Goal: Task Accomplishment & Management: Use online tool/utility

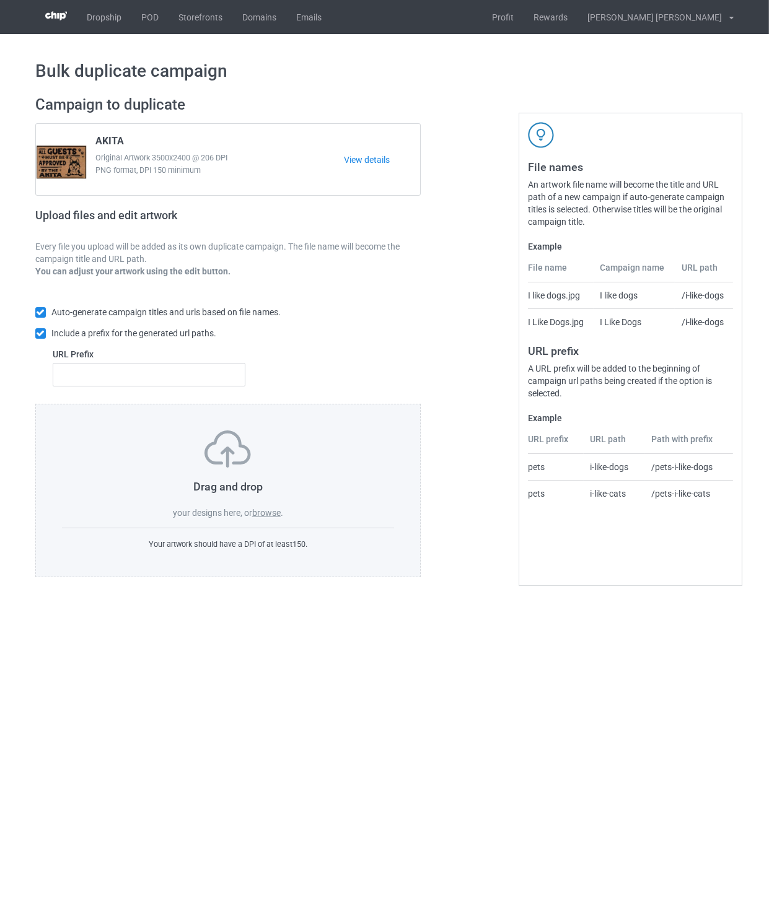
click at [271, 512] on label "browse" at bounding box center [266, 513] width 29 height 10
click at [0, 0] on input "browse" at bounding box center [0, 0] width 0 height 0
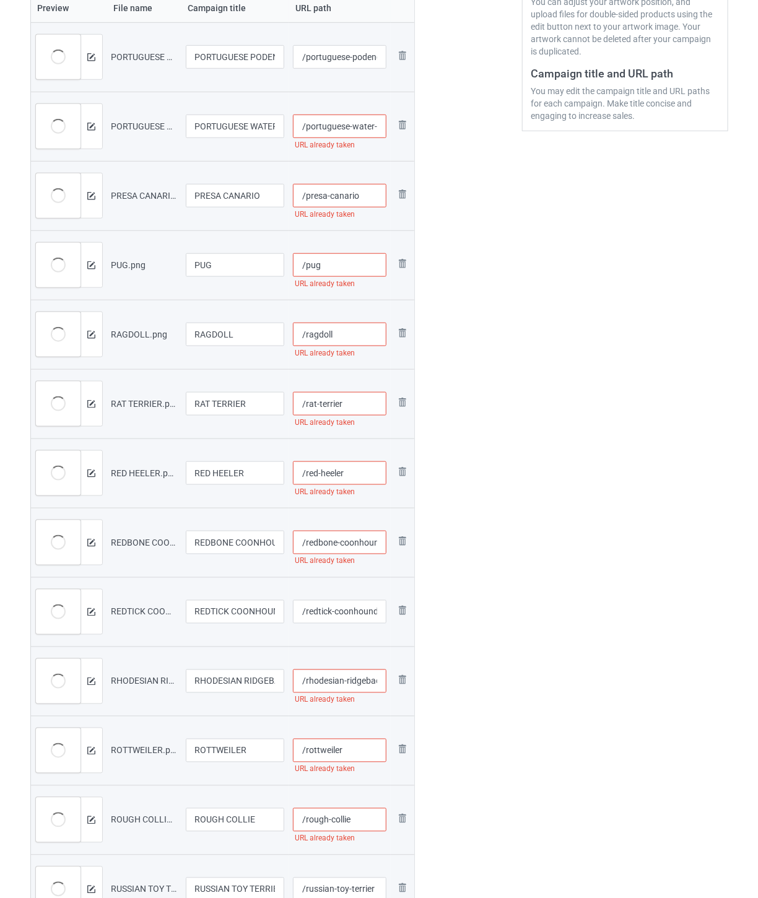
scroll to position [138, 0]
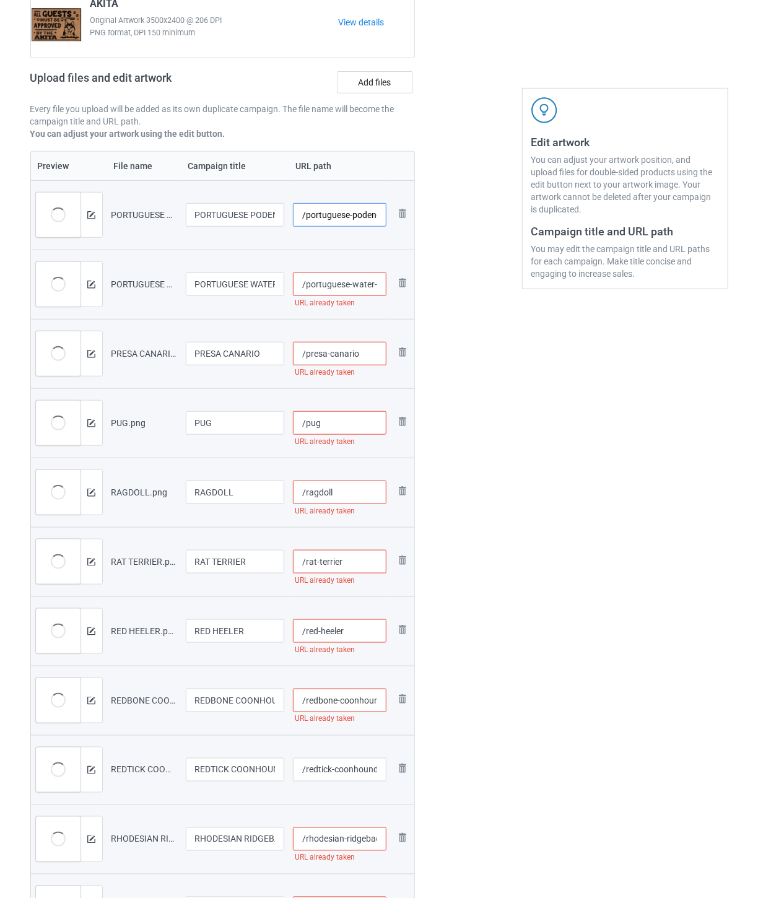
click at [344, 217] on input "/portuguese-podengo" at bounding box center [340, 215] width 94 height 24
drag, startPoint x: 358, startPoint y: 214, endPoint x: 378, endPoint y: 214, distance: 19.8
click at [378, 214] on input "/portuguese-podengo-ohm" at bounding box center [340, 215] width 94 height 24
type input "/portuguese-podengo-ohm"
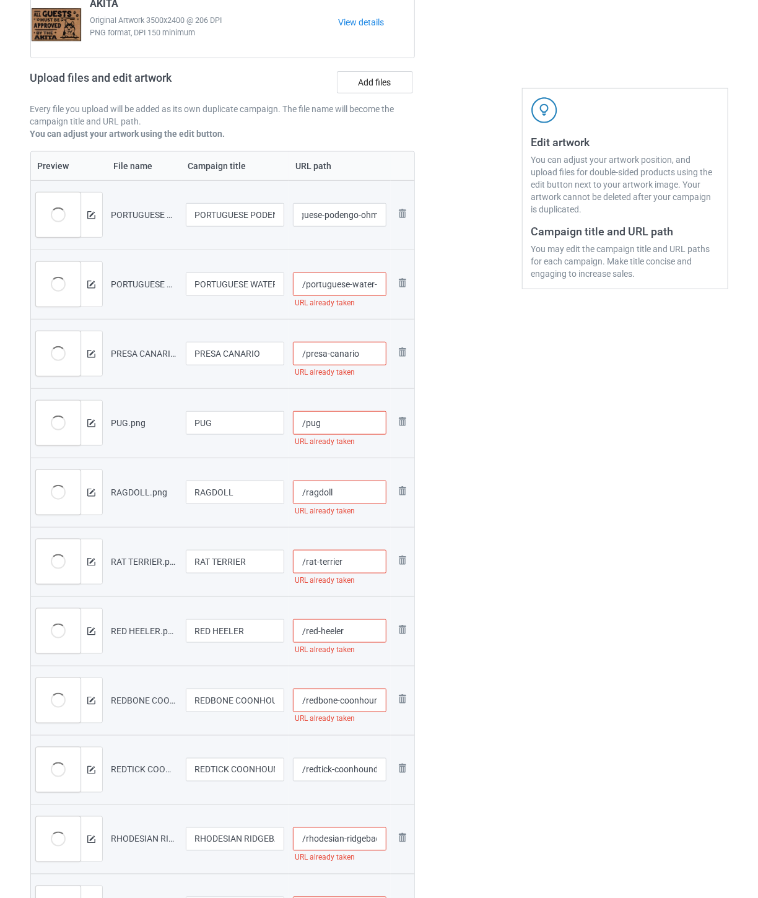
click at [364, 283] on input "/portuguese-water-dog" at bounding box center [340, 285] width 94 height 24
paste input "-ohm"
type input "/portuguese-water-dog-ohm"
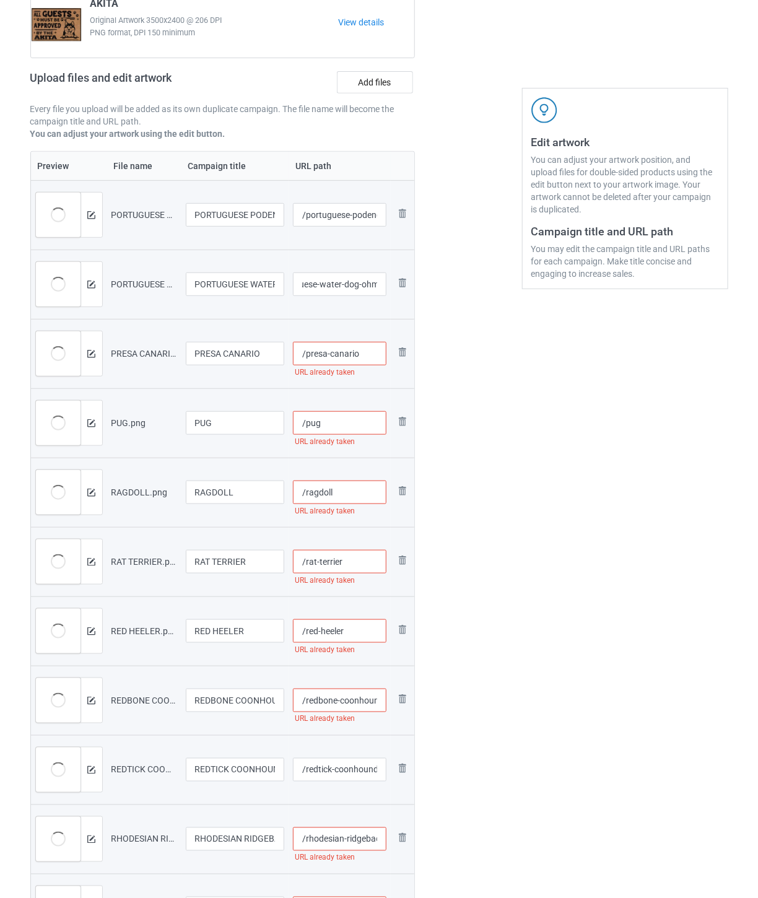
click at [377, 354] on input "/presa-canario" at bounding box center [340, 354] width 94 height 24
paste input "-ohm"
type input "/presa-canario-ohm"
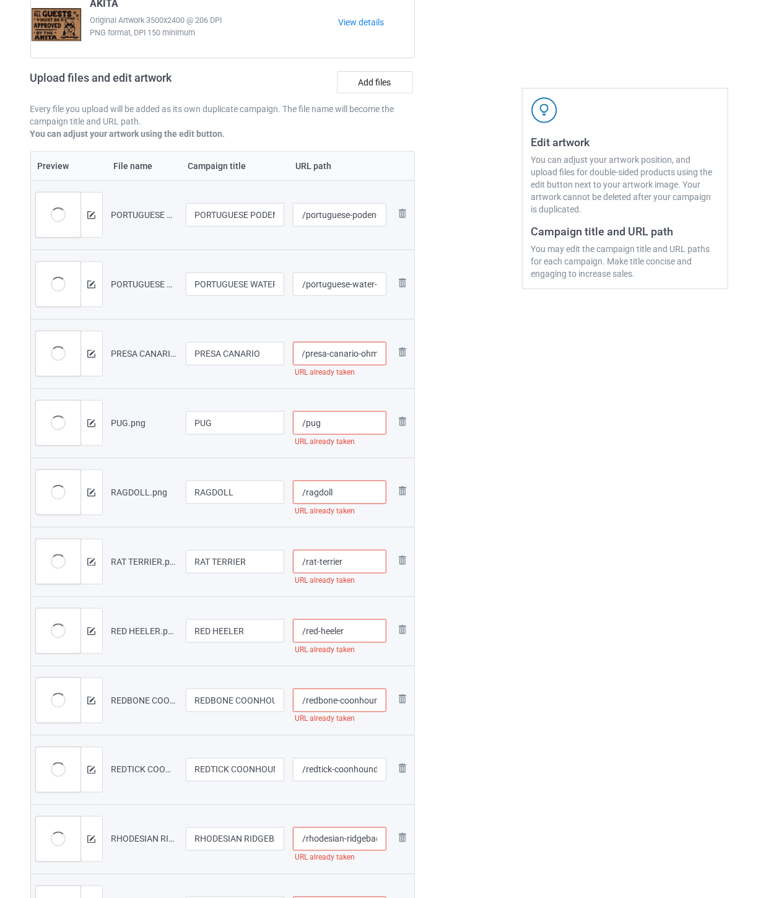
click at [351, 426] on input "/pug" at bounding box center [340, 423] width 94 height 24
paste input "-ohm"
type input "/pug-ohm"
click at [368, 354] on input "/presa-canario-ohm" at bounding box center [340, 354] width 94 height 24
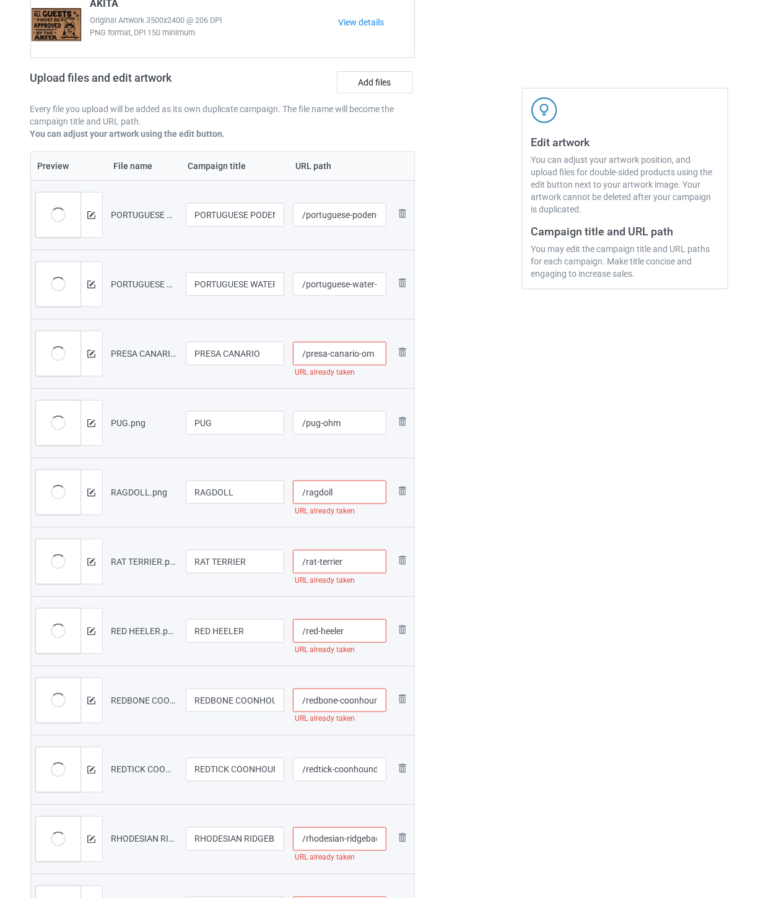
type input "/presa-canario-ohm"
click at [346, 492] on input "/ragdoll" at bounding box center [340, 493] width 94 height 24
paste input "-ohm"
type input "/ragdoll-ohm"
click at [369, 563] on input "/rat-terrier" at bounding box center [340, 562] width 94 height 24
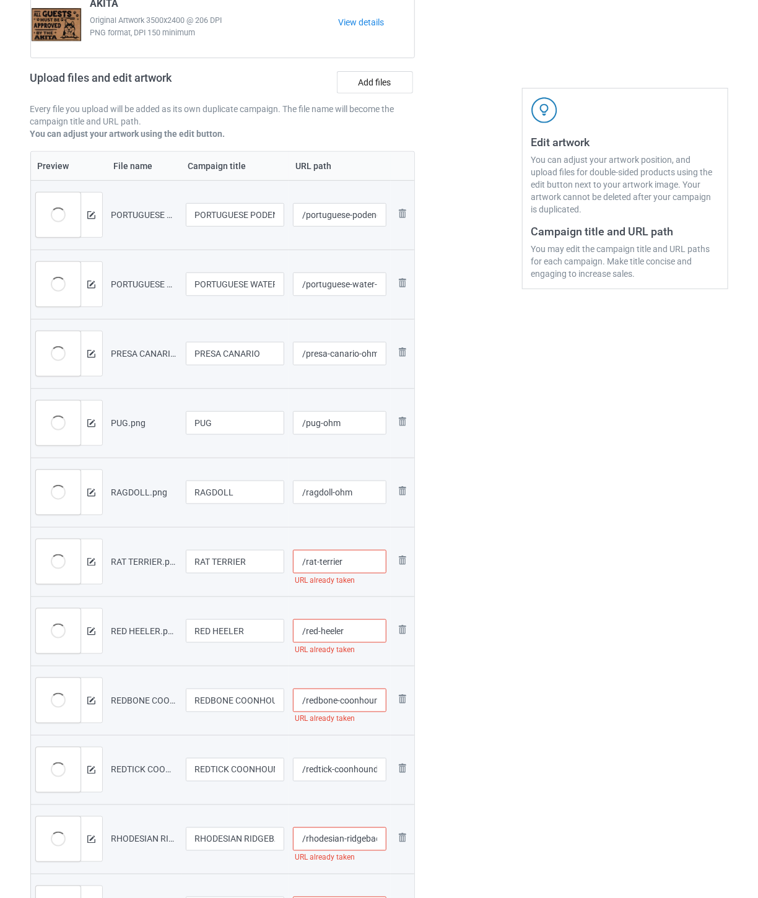
paste input "-ohm"
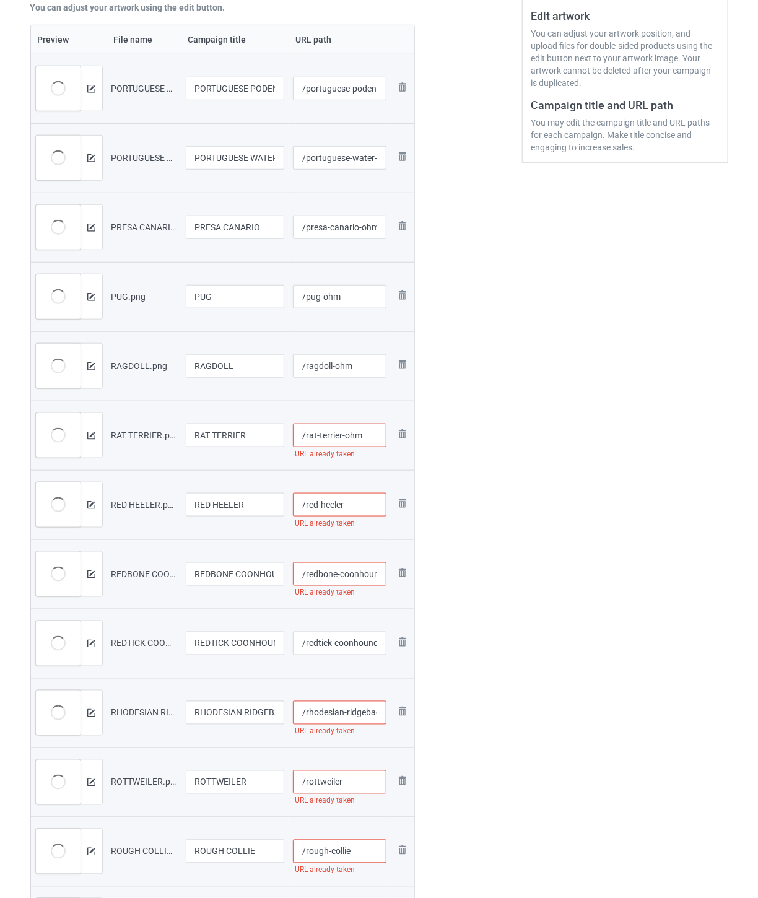
scroll to position [275, 0]
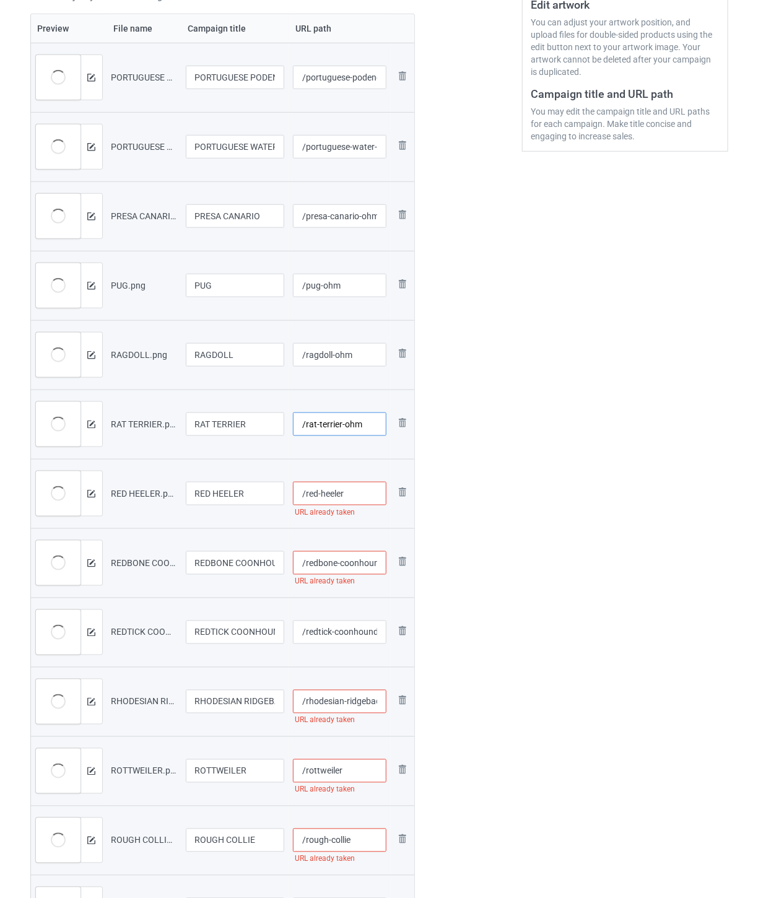
type input "/rat-terrier-ohm"
click at [364, 494] on input "/red-heeler" at bounding box center [340, 494] width 94 height 24
paste input "-ohm"
type input "/red-heeler-ohm"
click at [333, 559] on input "/redbone-coonhound" at bounding box center [340, 563] width 94 height 24
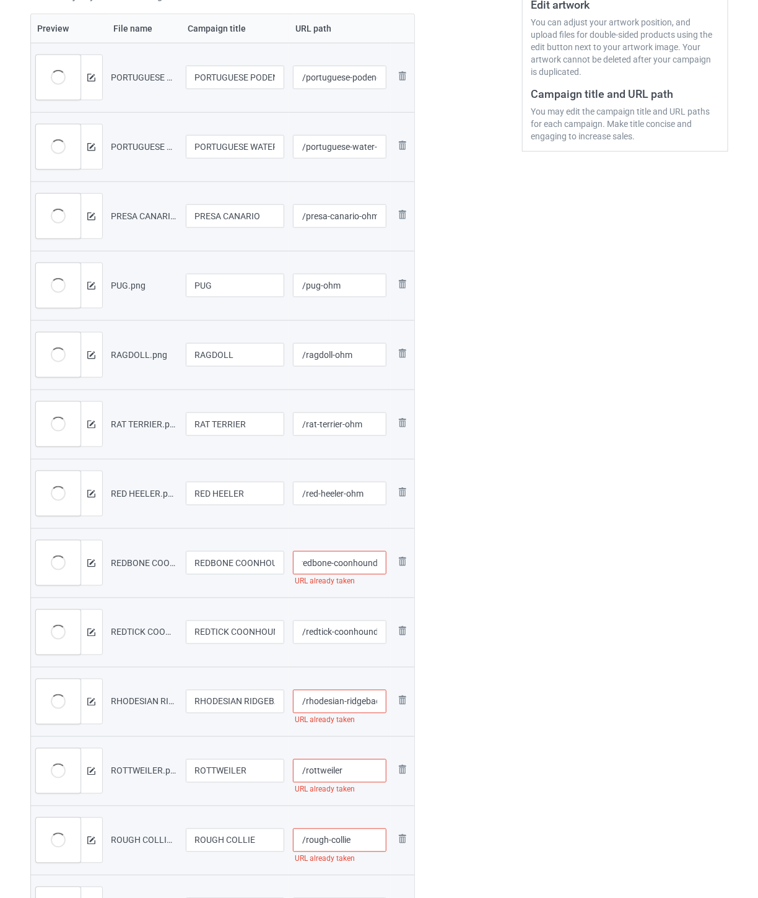
paste input "-ohm"
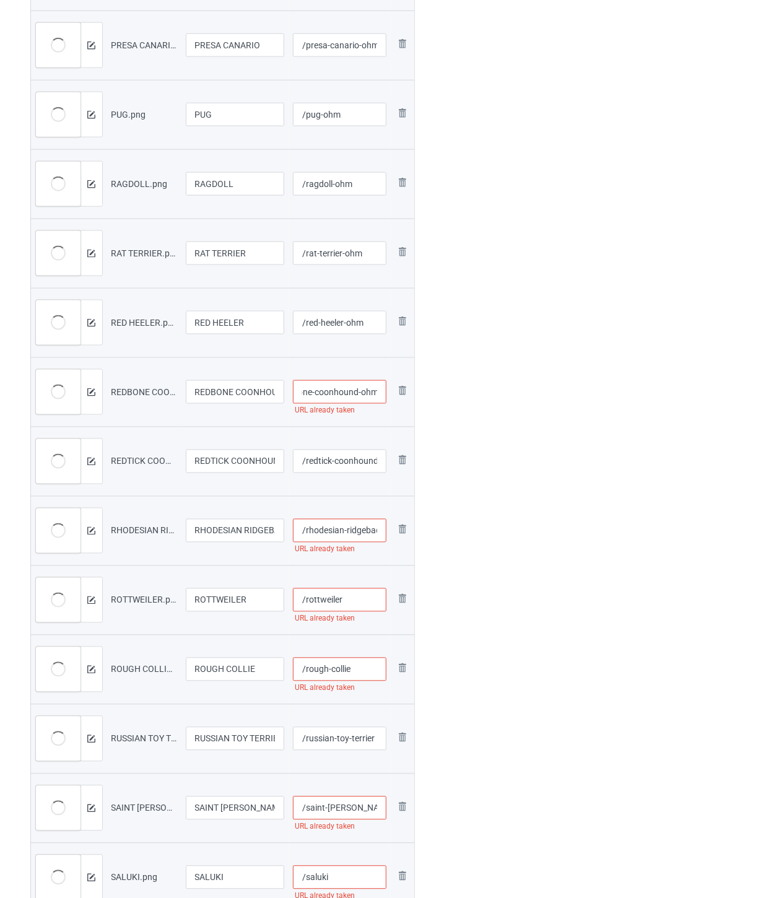
scroll to position [481, 0]
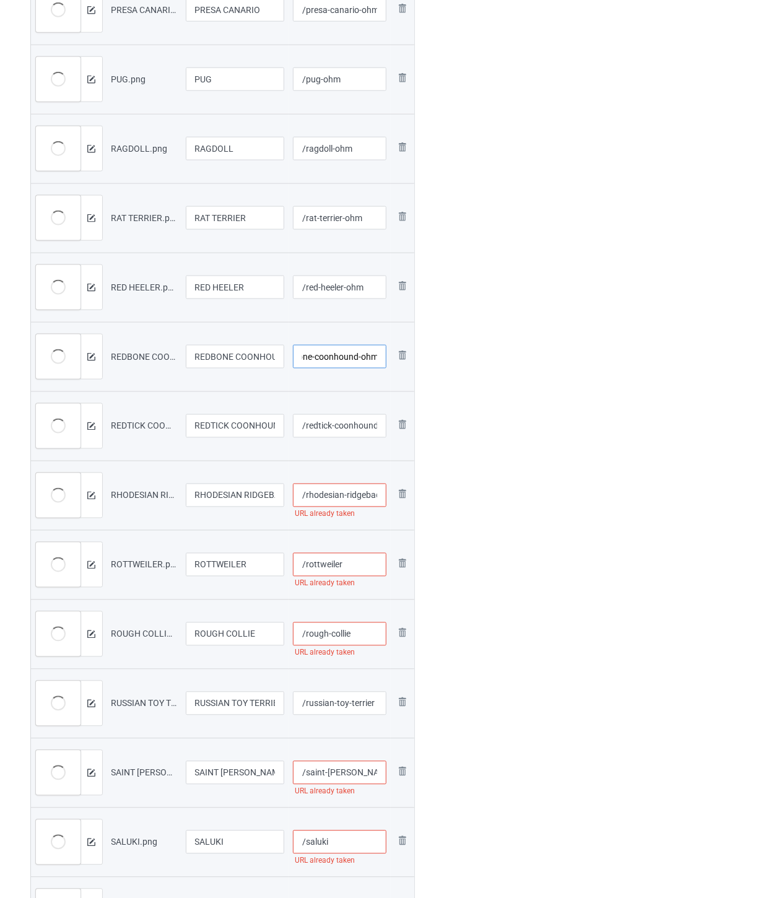
type input "/redbone-coonhound-ohm"
click at [344, 426] on input "/redtick-coonhound" at bounding box center [340, 427] width 94 height 24
paste input "-ohm"
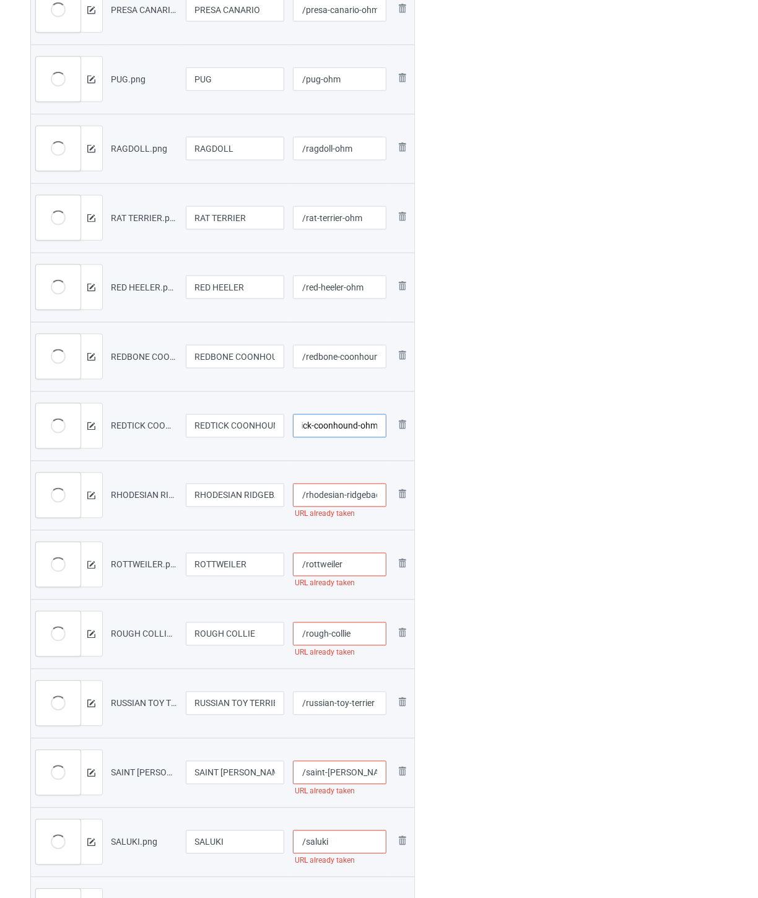
type input "/redtick-coonhound-ohm"
click at [342, 494] on input "/rhodesian-ridgeback" at bounding box center [340, 496] width 94 height 24
paste input "-ohm"
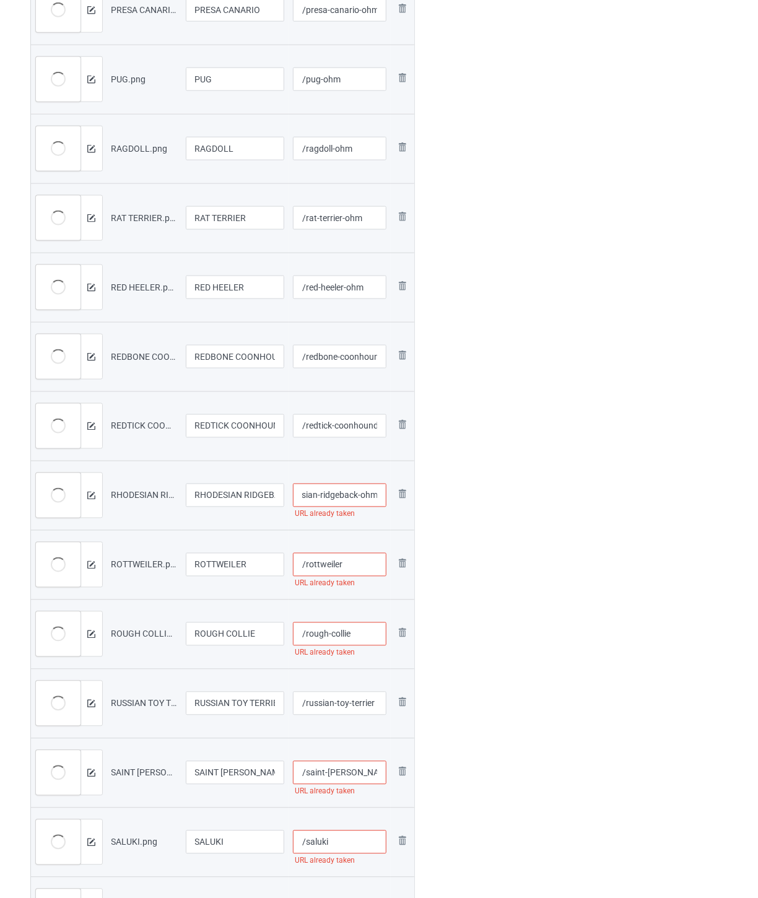
type input "/rhodesian-ridgeback-ohm"
click at [353, 563] on input "/rottweiler" at bounding box center [340, 565] width 94 height 24
paste input "-ohm"
type input "/rottweiler-ohm"
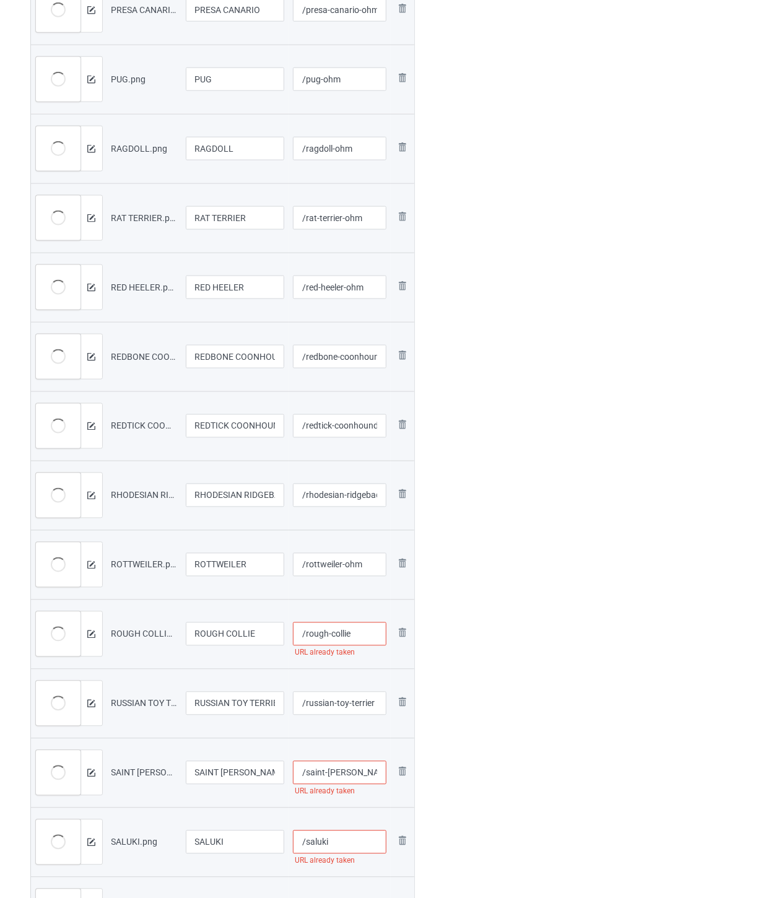
click at [366, 638] on input "/rough-collie" at bounding box center [340, 635] width 94 height 24
paste input "-ohm"
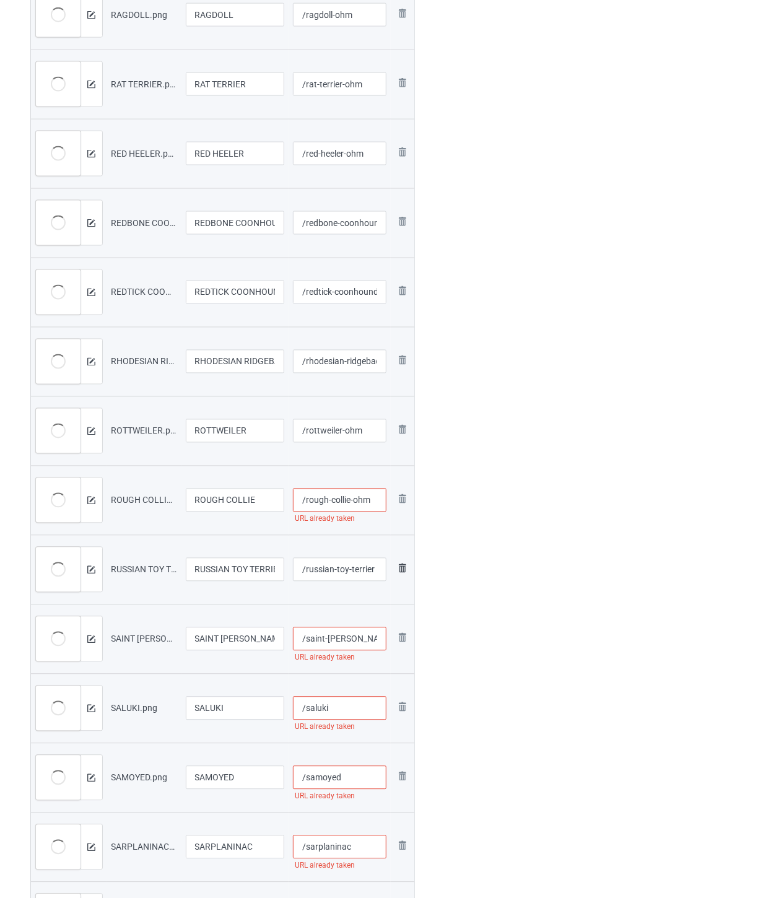
scroll to position [620, 0]
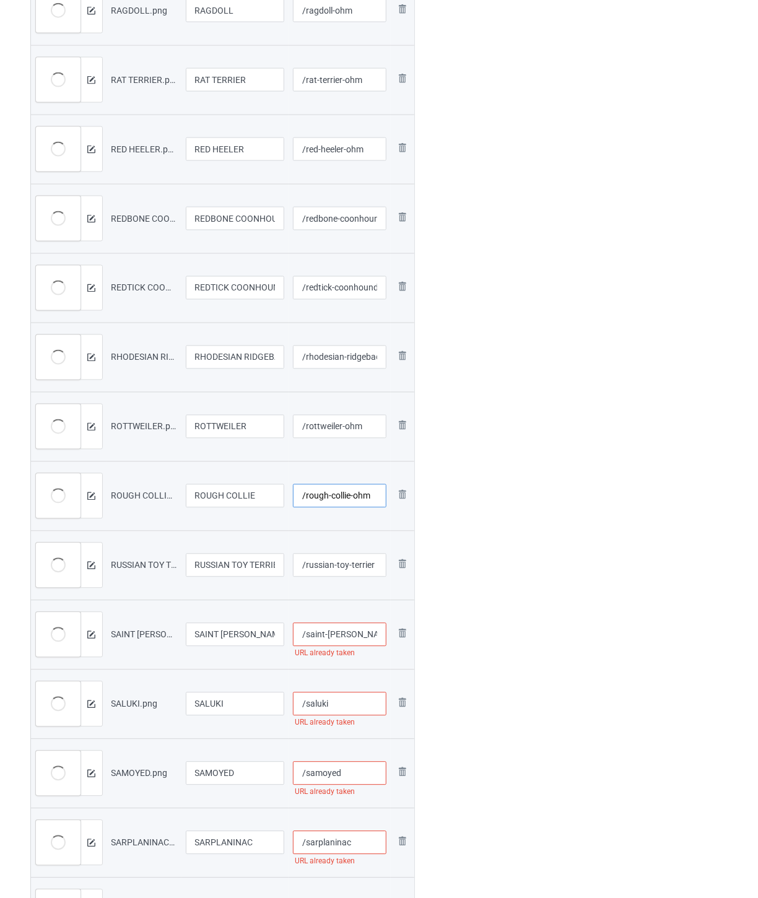
type input "/rough-collie-ohm"
click at [344, 561] on input "/russian-toy-terrier" at bounding box center [340, 566] width 94 height 24
paste input "-ohm"
type input "/russian-toy-terrier-ohm"
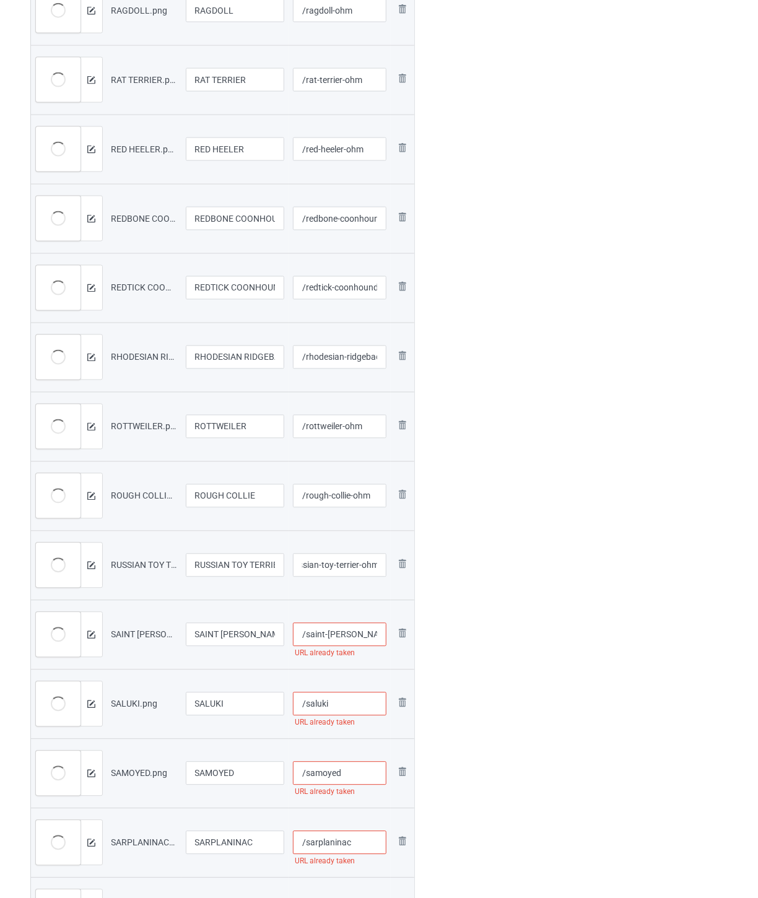
click at [366, 634] on input "/saint-[PERSON_NAME]" at bounding box center [340, 635] width 94 height 24
paste input "-ohm"
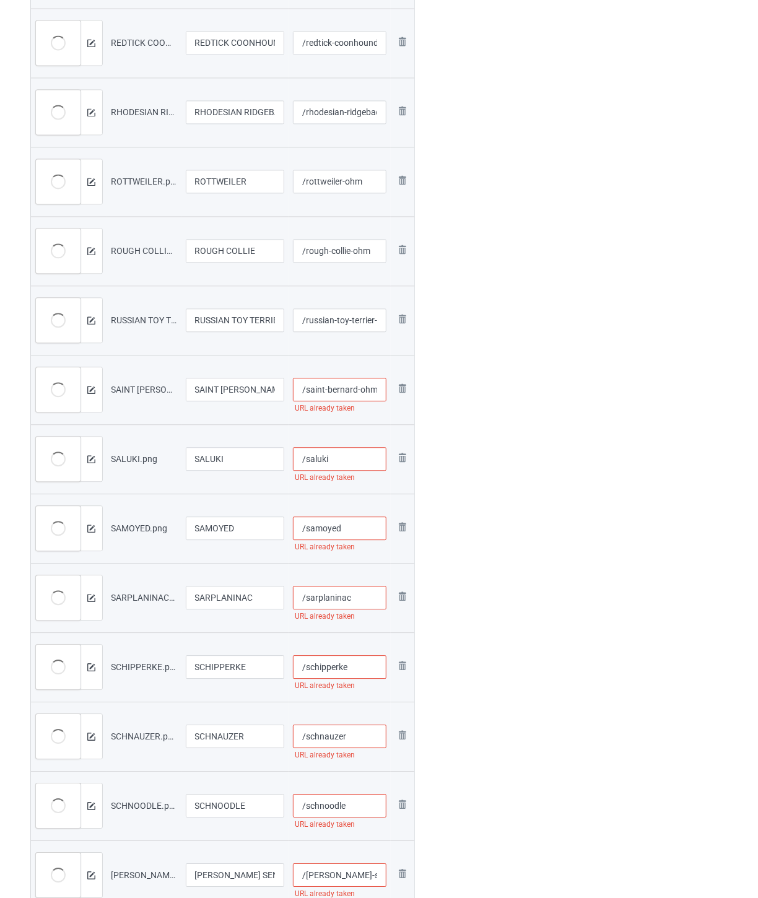
scroll to position [895, 0]
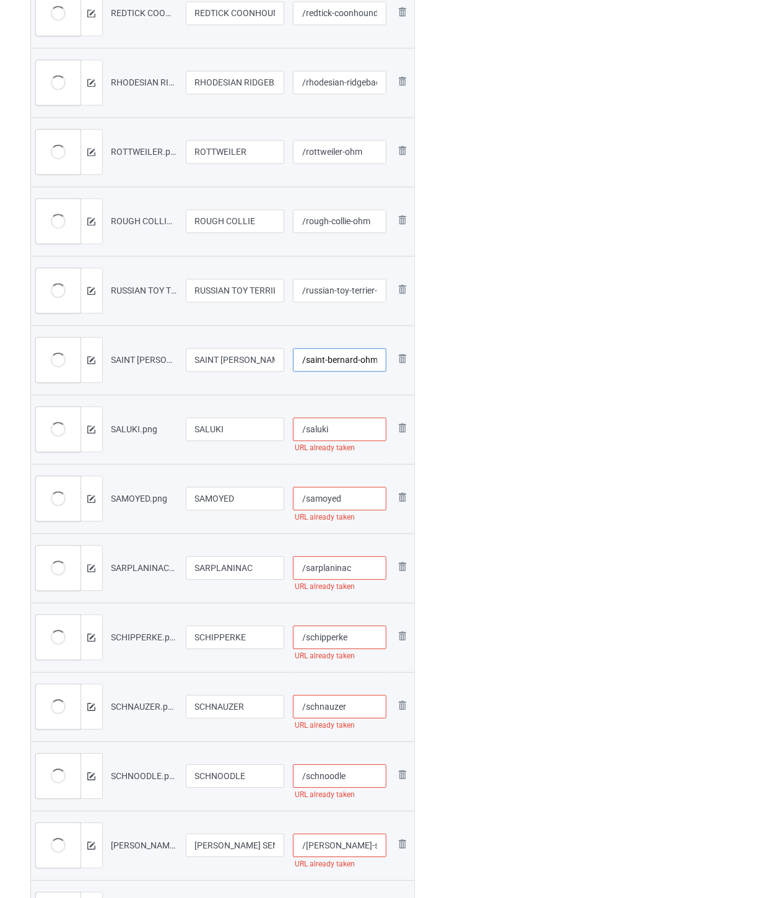
type input "/saint-bernard-ohm"
click at [346, 429] on input "/saluki" at bounding box center [340, 430] width 94 height 24
paste input "-ohm"
type input "/saluki-ohm"
click at [354, 502] on input "/samoyed" at bounding box center [340, 499] width 94 height 24
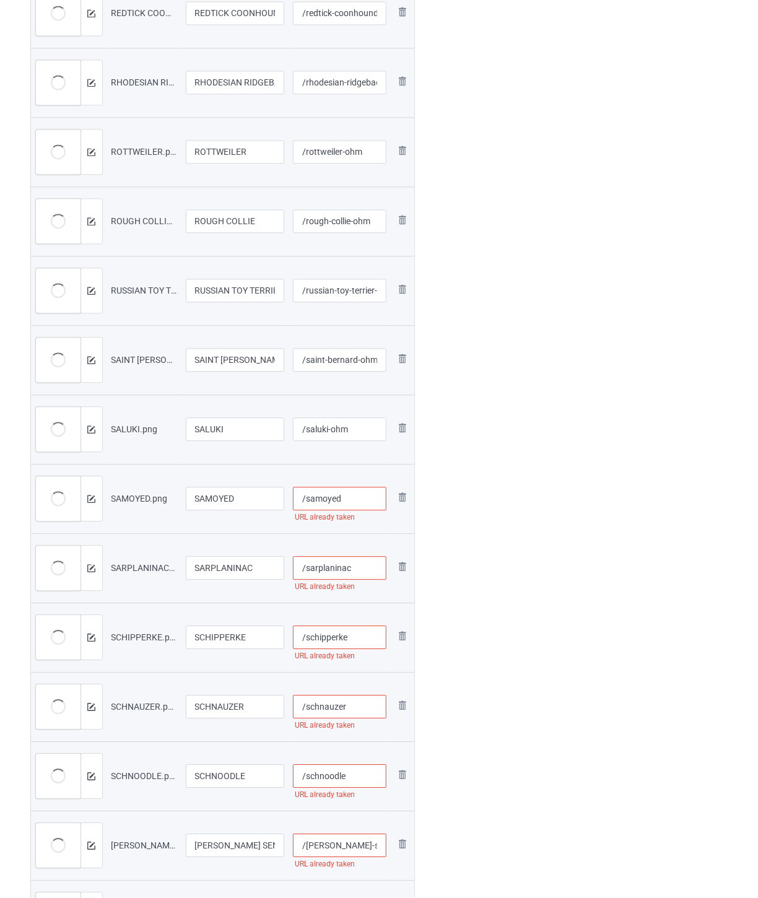
paste input "-ohm"
type input "/samoyed-ohm"
click at [361, 565] on input "/sarplaninac" at bounding box center [340, 568] width 94 height 24
paste input "-ohm"
type input "/sarplaninac-ohm"
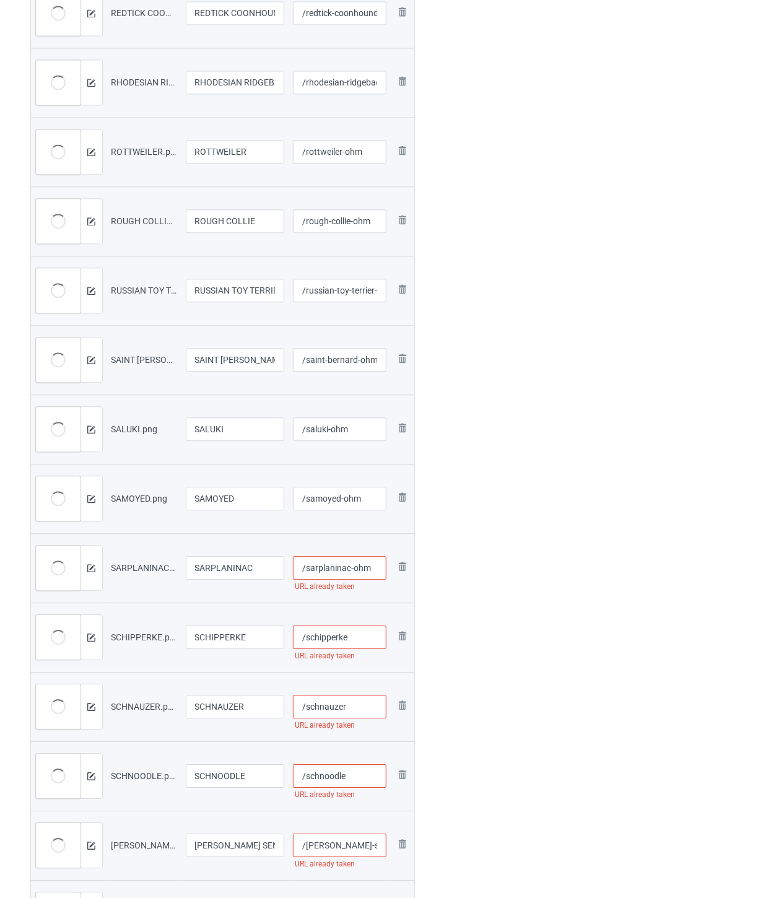
click at [366, 637] on input "/schipperke" at bounding box center [340, 638] width 94 height 24
paste input "-ohm"
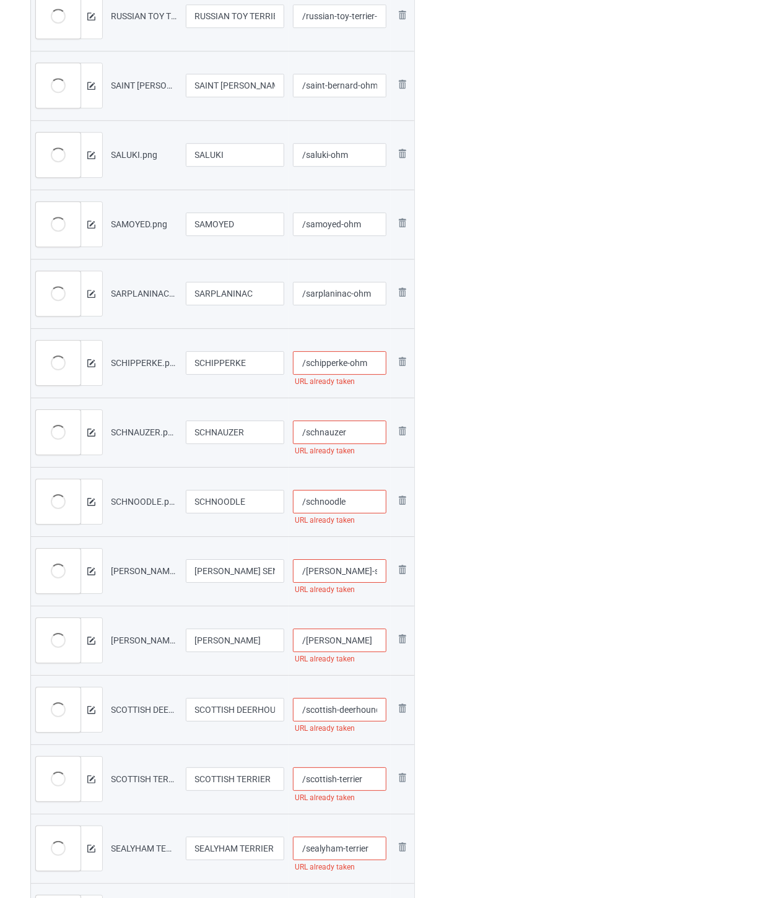
scroll to position [1170, 0]
type input "/schipperke-ohm"
click at [361, 434] on input "/schnauzer" at bounding box center [340, 432] width 94 height 24
paste input "-ohm"
type input "/schnauzer-ohm"
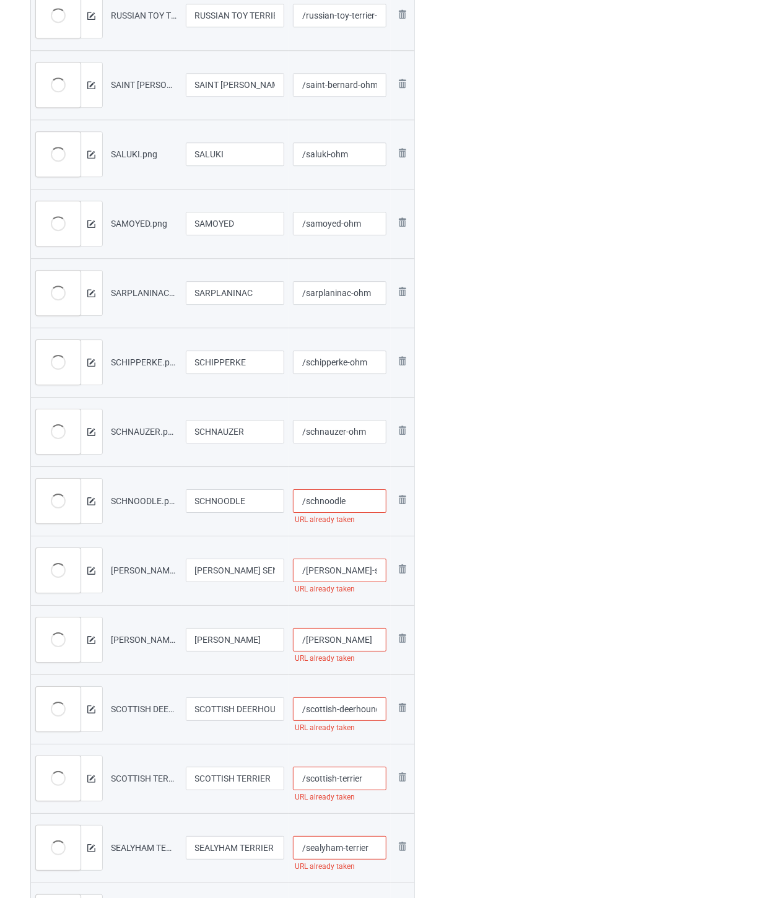
click at [361, 503] on input "/schnoodle" at bounding box center [340, 501] width 94 height 24
paste input "-ohm"
type input "/schnoodle-ohm"
click at [359, 568] on input "/[PERSON_NAME]-sennenhund" at bounding box center [340, 571] width 94 height 24
paste input "-ohm"
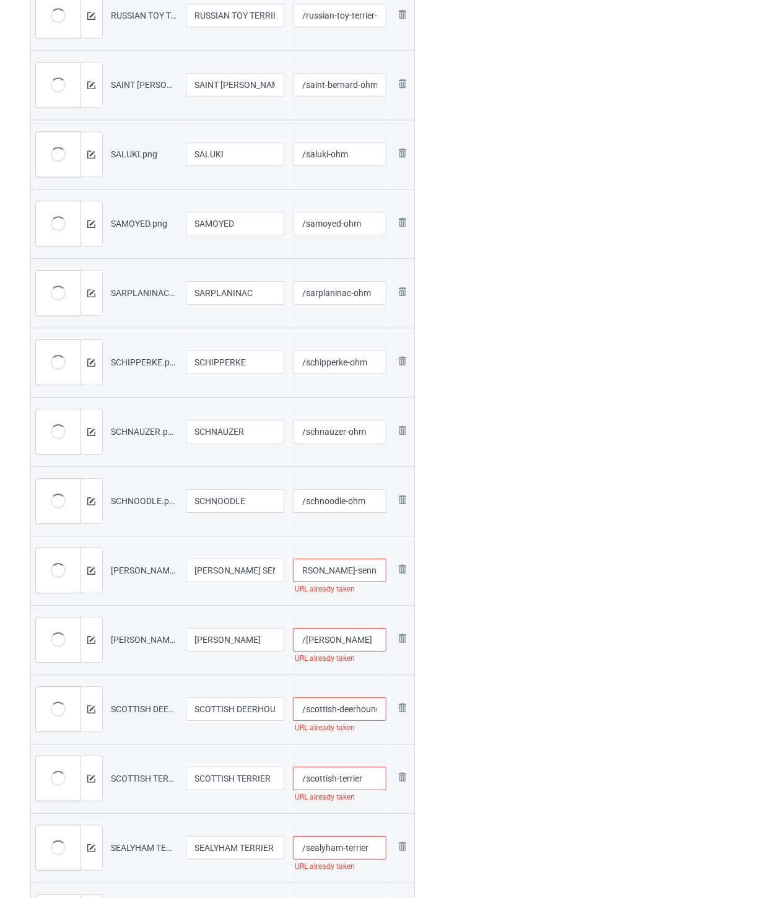
scroll to position [0, 36]
type input "/[PERSON_NAME]-sennenhund-ohm"
click at [363, 645] on input "/[PERSON_NAME]" at bounding box center [340, 640] width 94 height 24
paste input "-ohm"
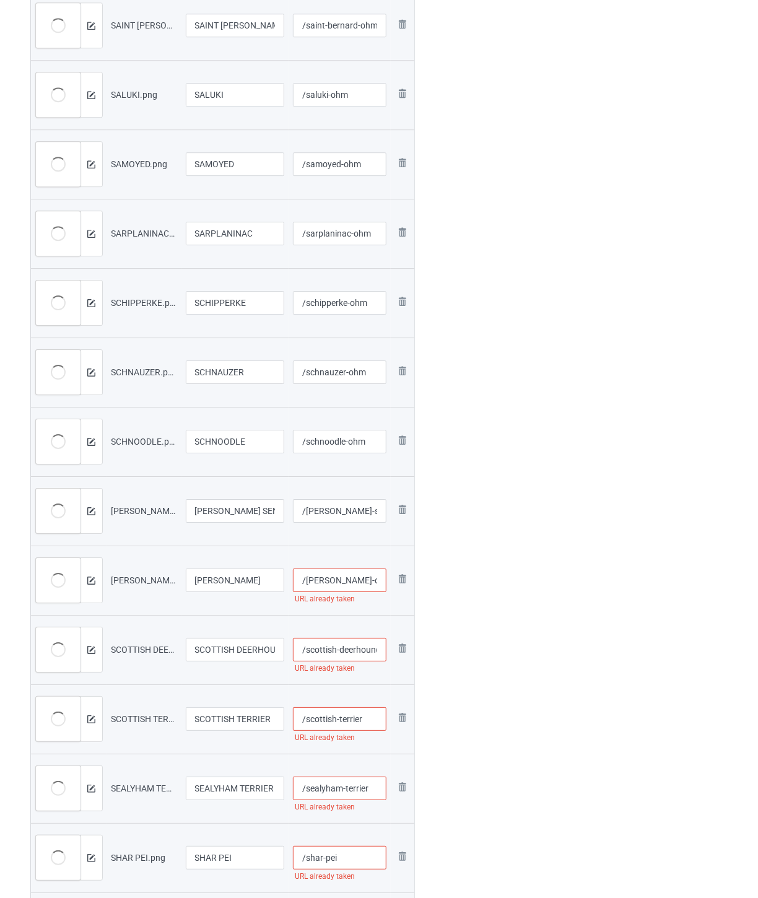
scroll to position [1308, 0]
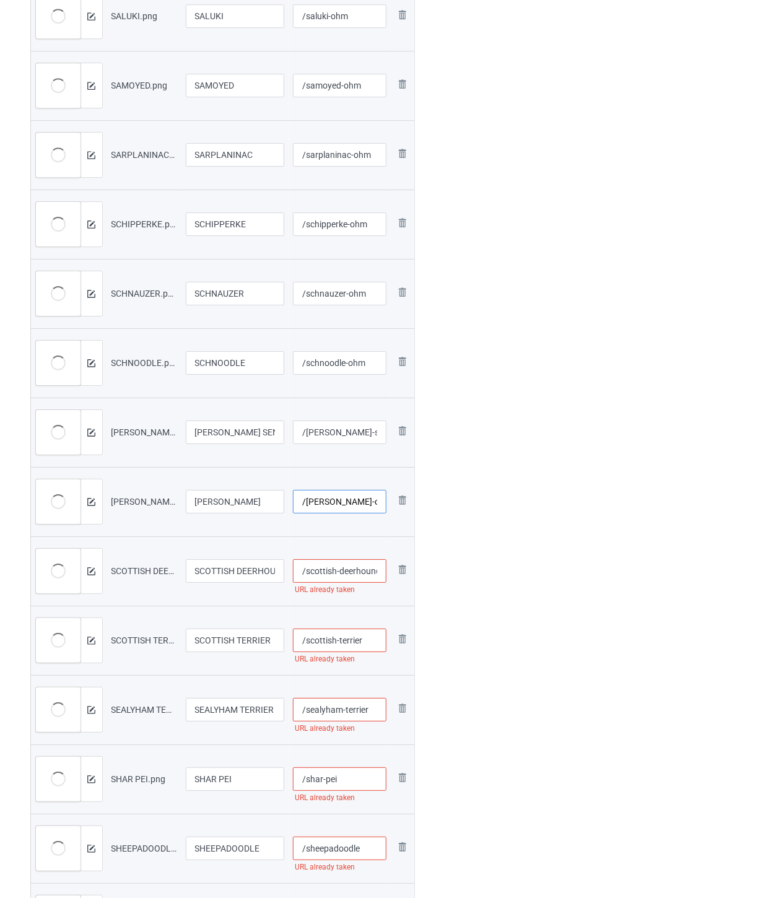
type input "/[PERSON_NAME]-ohm"
click at [344, 566] on input "/scottish-deerhound" at bounding box center [340, 571] width 94 height 24
paste input "-ohm"
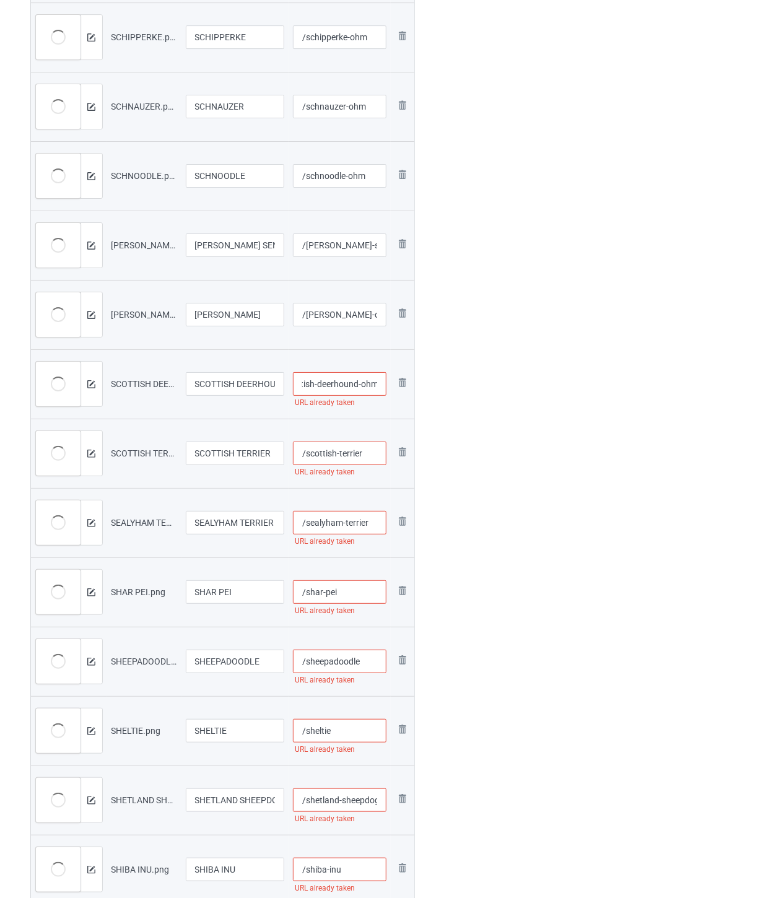
scroll to position [1514, 0]
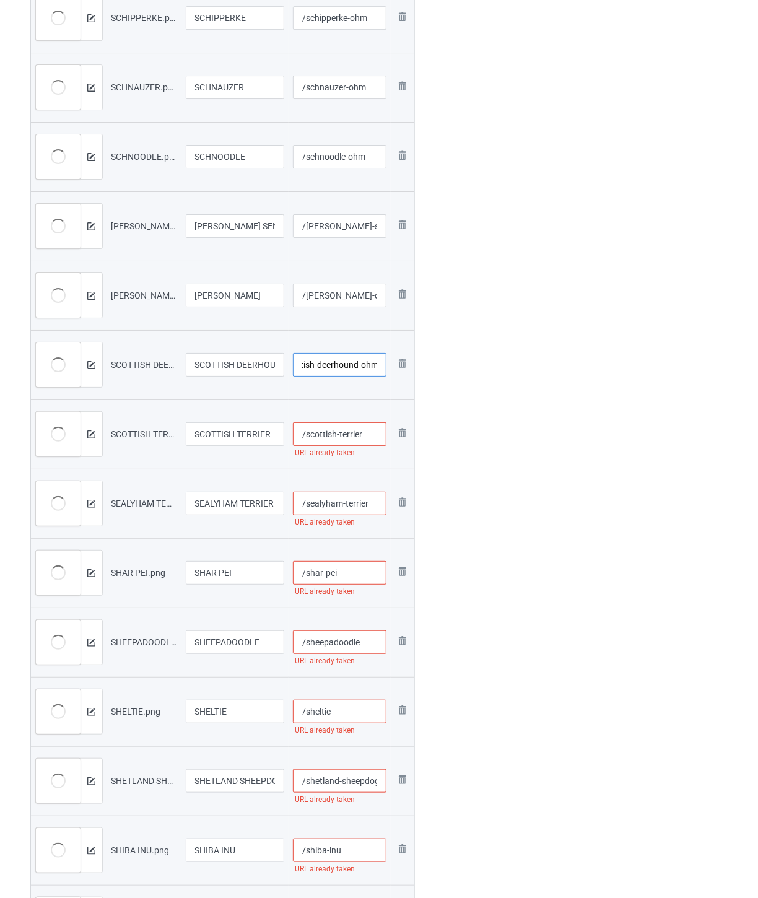
type input "/scottish-deerhound-ohm"
click at [374, 437] on input "/scottish-terrier" at bounding box center [340, 435] width 94 height 24
paste input "-ohm"
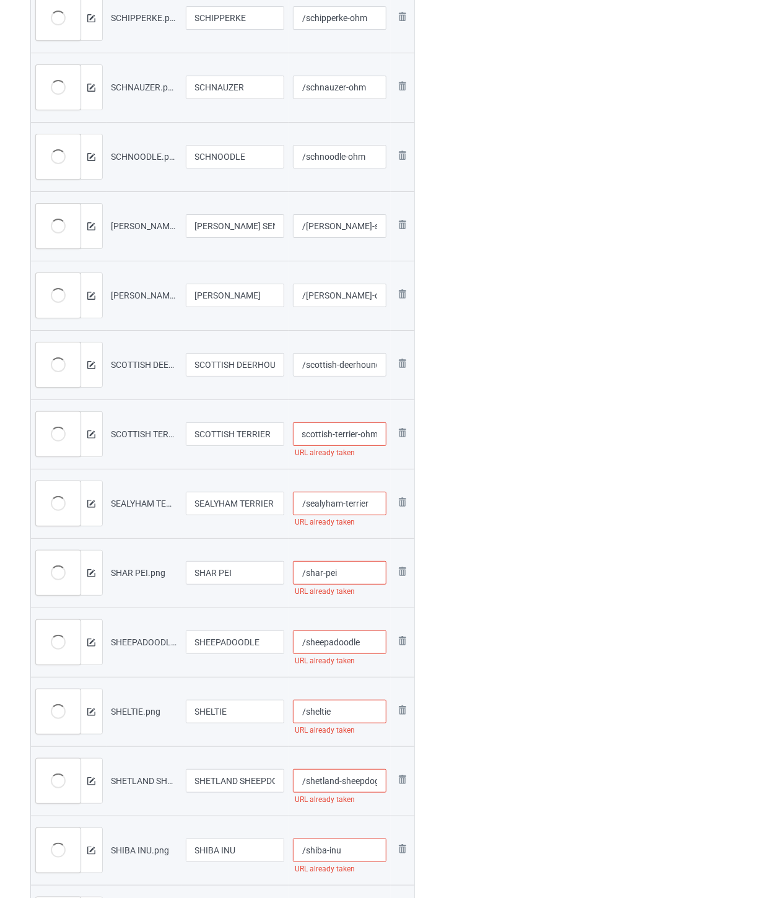
type input "/scottish-terrier-ohm"
click at [375, 507] on input "/sealyham-terrier" at bounding box center [340, 504] width 94 height 24
paste input "-ohm"
type input "/sealyham-terrier-ohm"
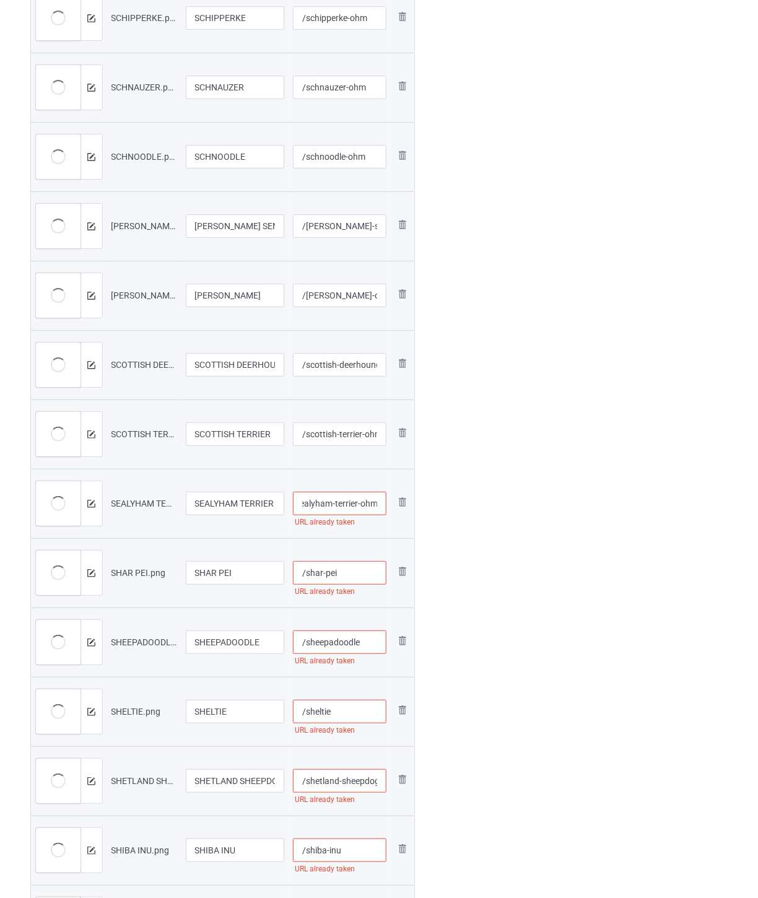
click at [354, 573] on input "/shar-pei" at bounding box center [340, 573] width 94 height 24
paste input "-ohm"
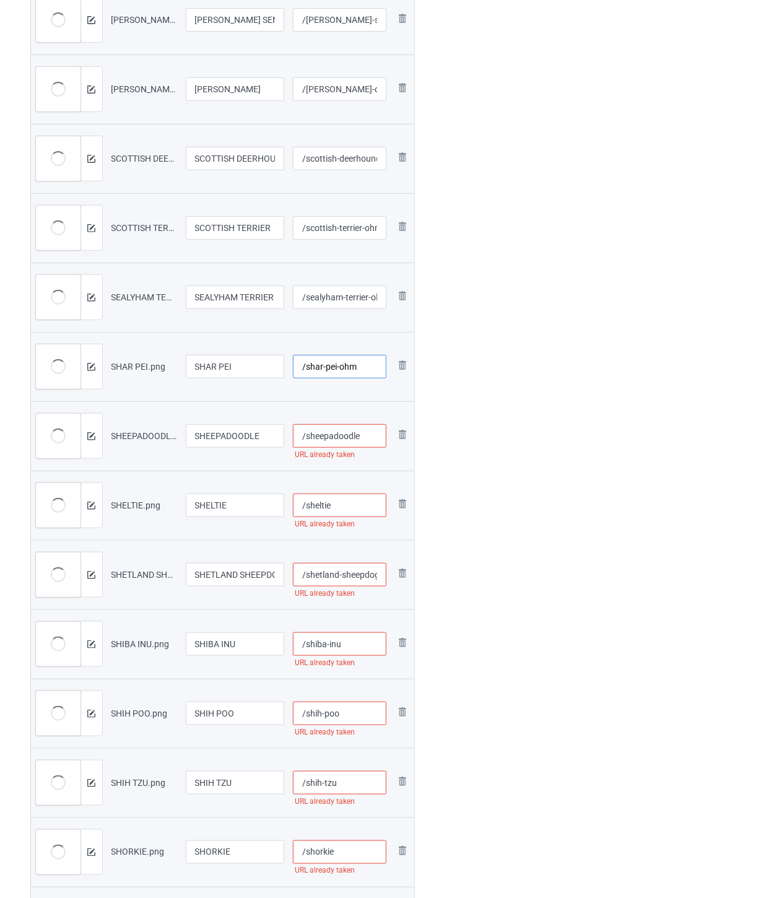
type input "/shar-pei-ohm"
click at [373, 434] on input "/sheepadoodle" at bounding box center [340, 436] width 94 height 24
paste input "-ohm"
type input "/sheepadoodle-ohm"
click at [349, 504] on input "/sheltie" at bounding box center [340, 506] width 94 height 24
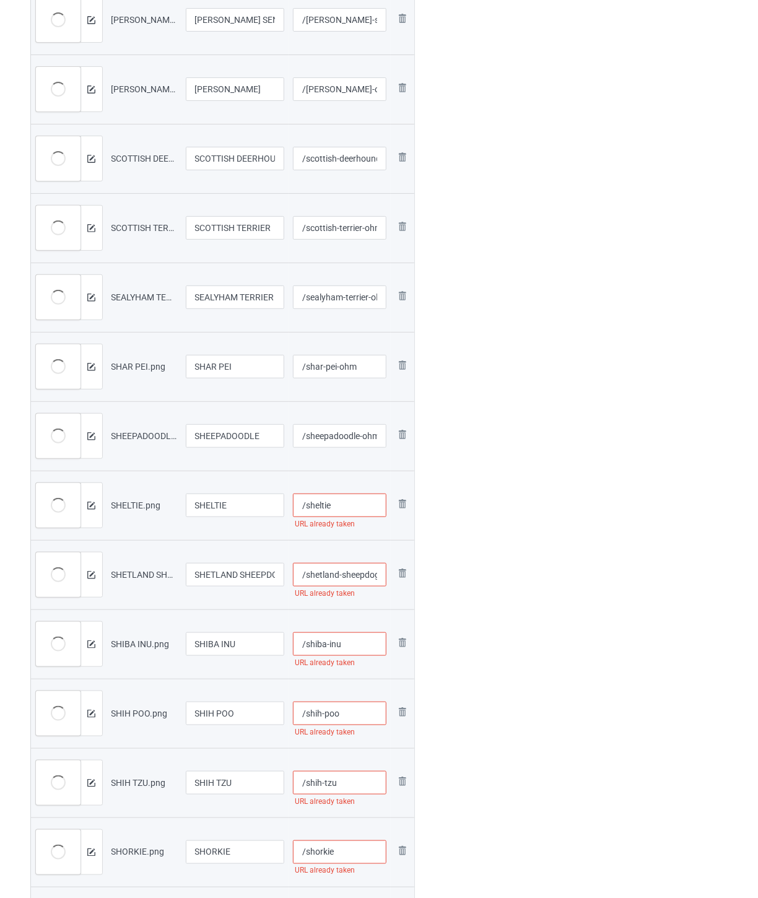
paste input "-ohm"
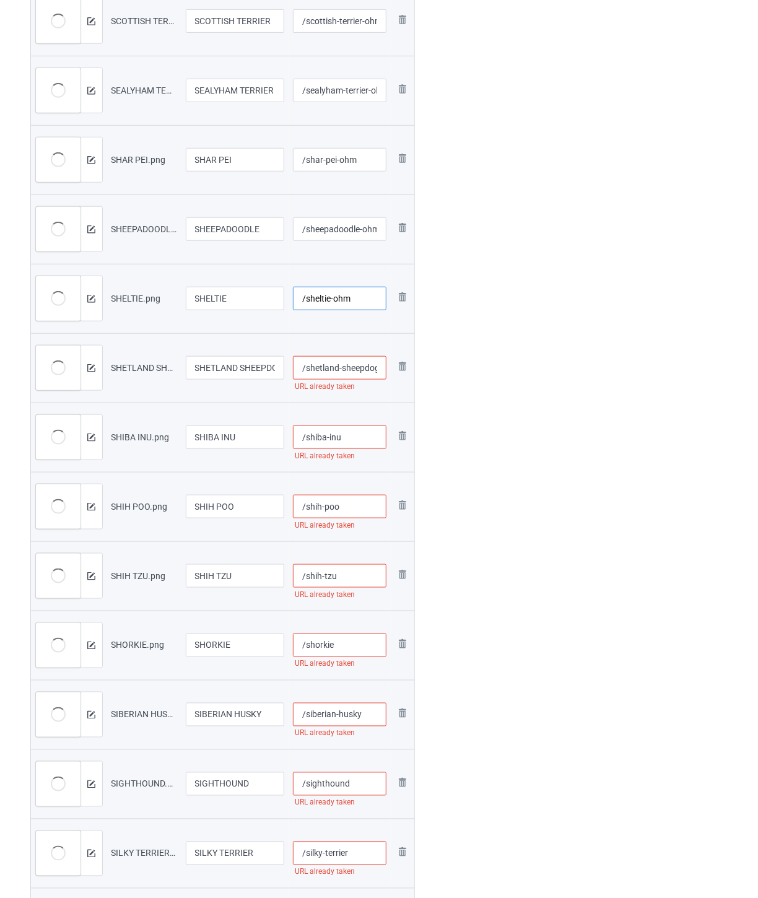
type input "/sheltie-ohm"
click at [346, 371] on input "/shetland-sheepdog" at bounding box center [340, 368] width 94 height 24
paste input "-ohm"
type input "/shetland-sheepdog-ohm"
click at [348, 437] on input "/shiba-inu" at bounding box center [340, 438] width 94 height 24
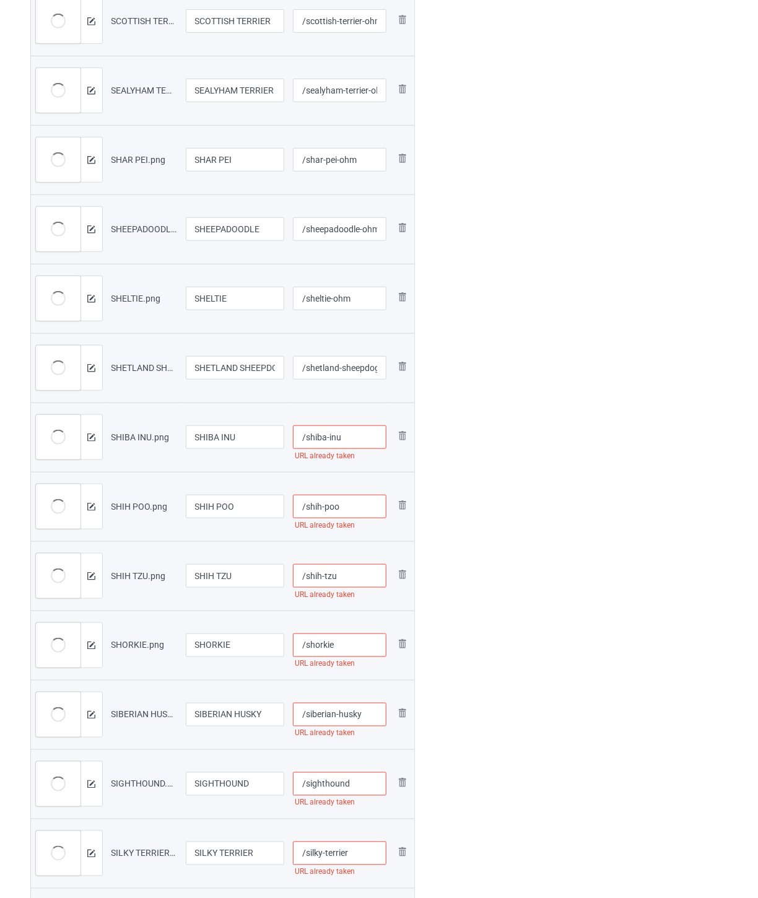
paste input "-ohm"
type input "/shiba-inu-ohm"
click at [357, 506] on input "/shih-poo" at bounding box center [340, 507] width 94 height 24
paste input "-ohm"
type input "/shih-poo-ohm"
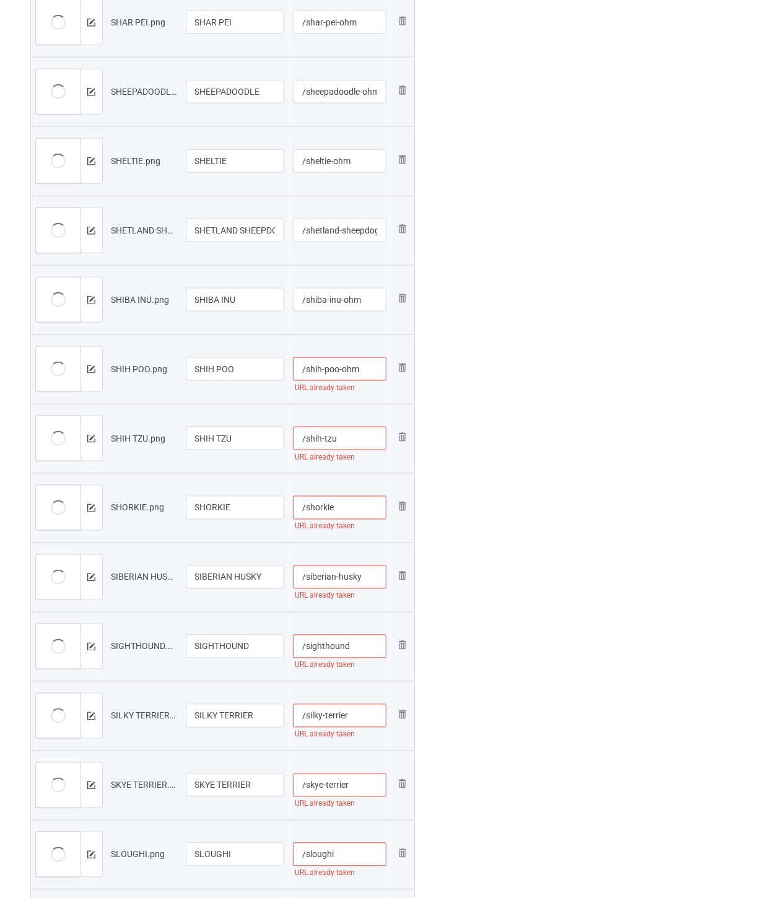
click at [346, 440] on input "/shih-tzu" at bounding box center [340, 439] width 94 height 24
paste
type input "/shih-tzu-ohm"
click at [364, 502] on input "/shorkie" at bounding box center [340, 508] width 94 height 24
paste input "-ohm"
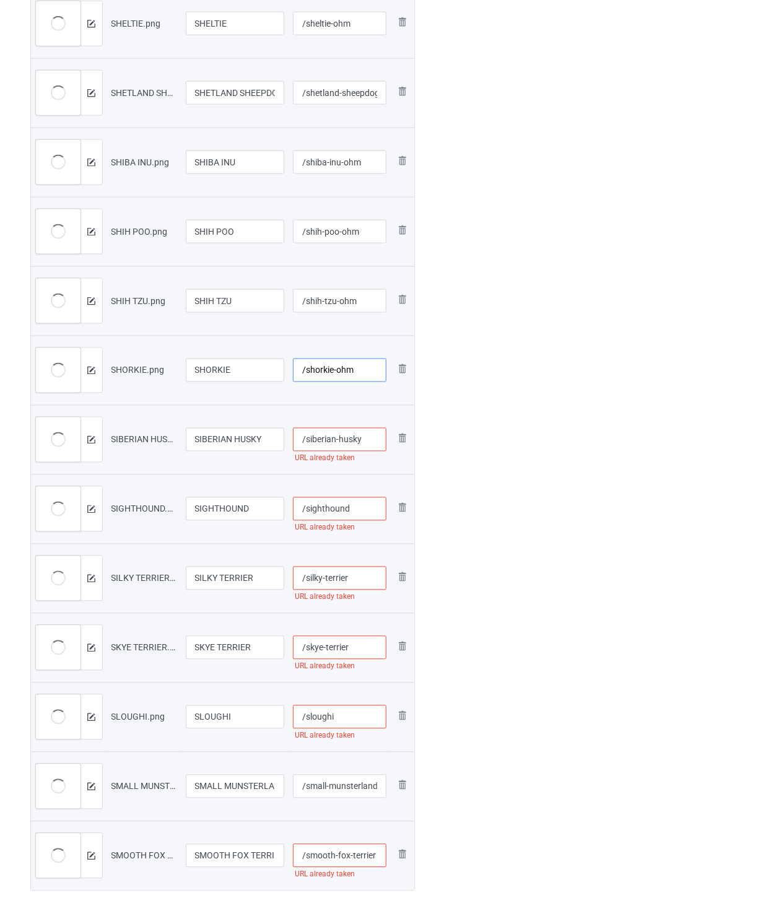
type input "/shorkie-ohm"
click at [371, 442] on input "/siberian-husky" at bounding box center [340, 440] width 94 height 24
paste input "-ohm"
type input "/siberian-husky-ohm"
click at [368, 502] on input "/sighthound" at bounding box center [340, 510] width 94 height 24
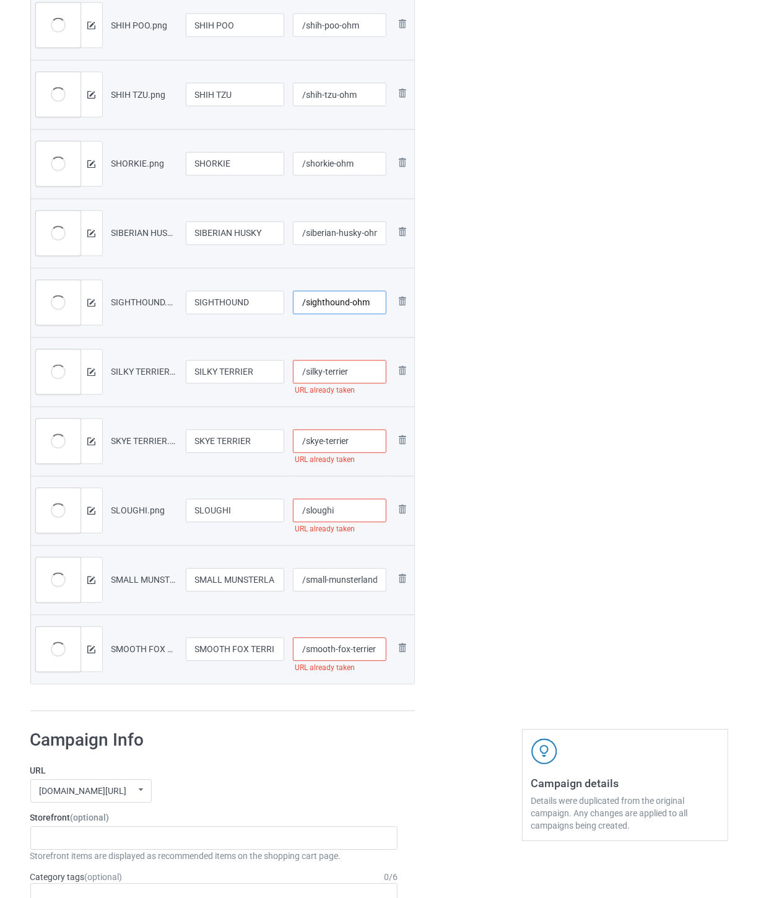
type input "/sighthound-ohm"
click at [360, 373] on input "/silky-terrier" at bounding box center [340, 373] width 94 height 24
type input "/silky-terrier-ohm"
click at [368, 439] on input "/skye-terrier" at bounding box center [340, 442] width 94 height 24
type input "/skye-terrier-ohm"
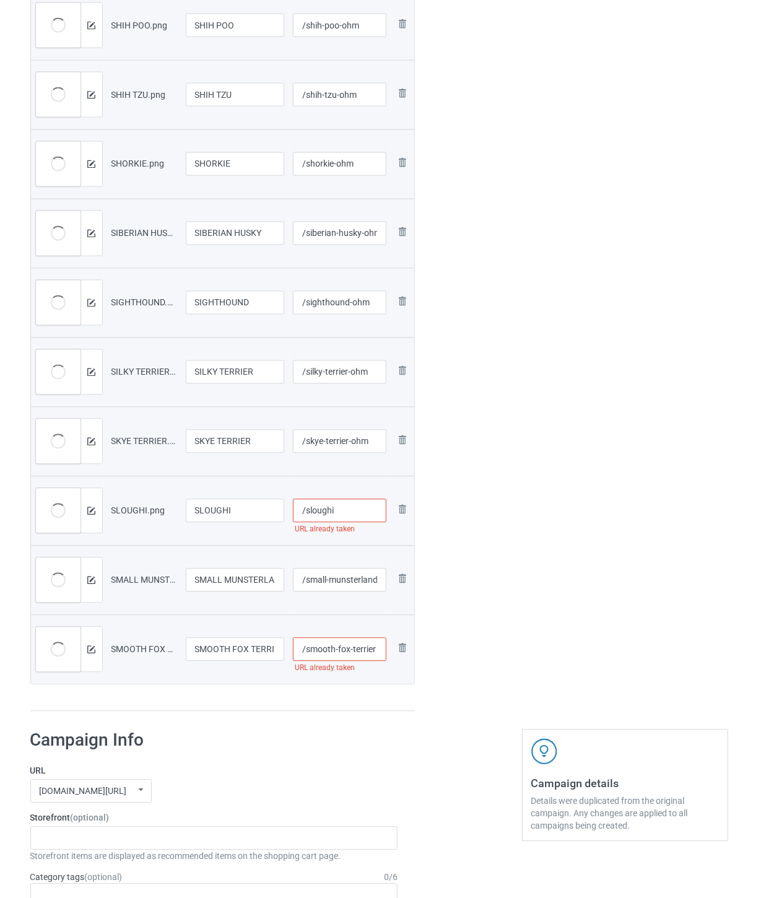
click at [358, 510] on input "/sloughi" at bounding box center [340, 511] width 94 height 24
type input "/sloughi-ohm"
click at [343, 581] on input "/small-munsterlander" at bounding box center [340, 581] width 94 height 24
type input "/small-munsterlander-ohm"
click at [339, 653] on input "/smooth-fox-terrier" at bounding box center [340, 650] width 94 height 24
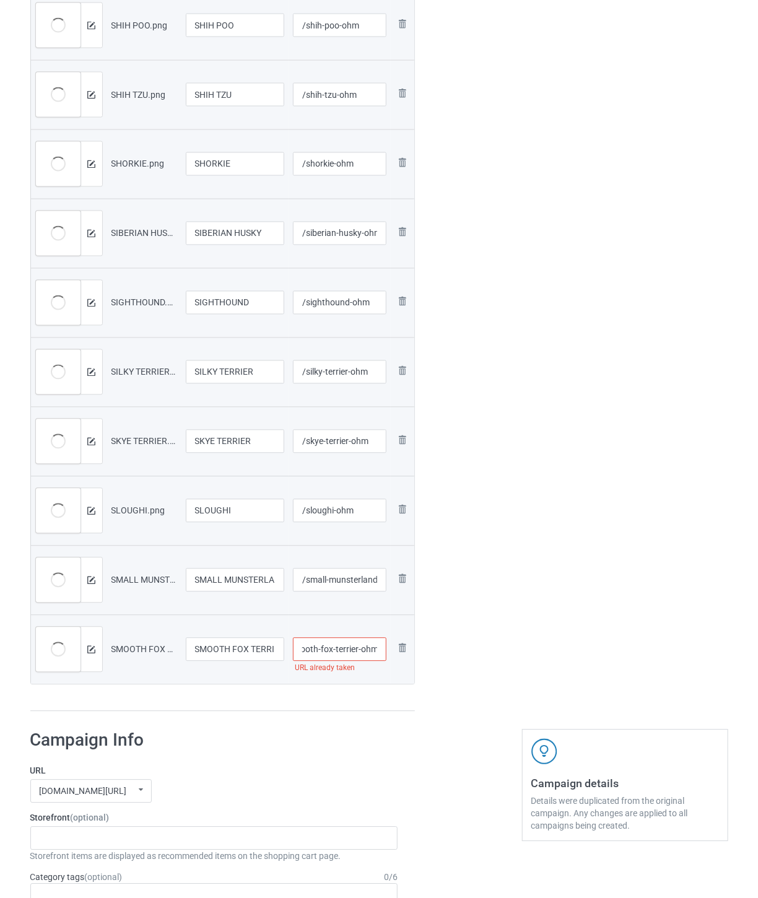
type input "/smooth-fox-terrier-ohm"
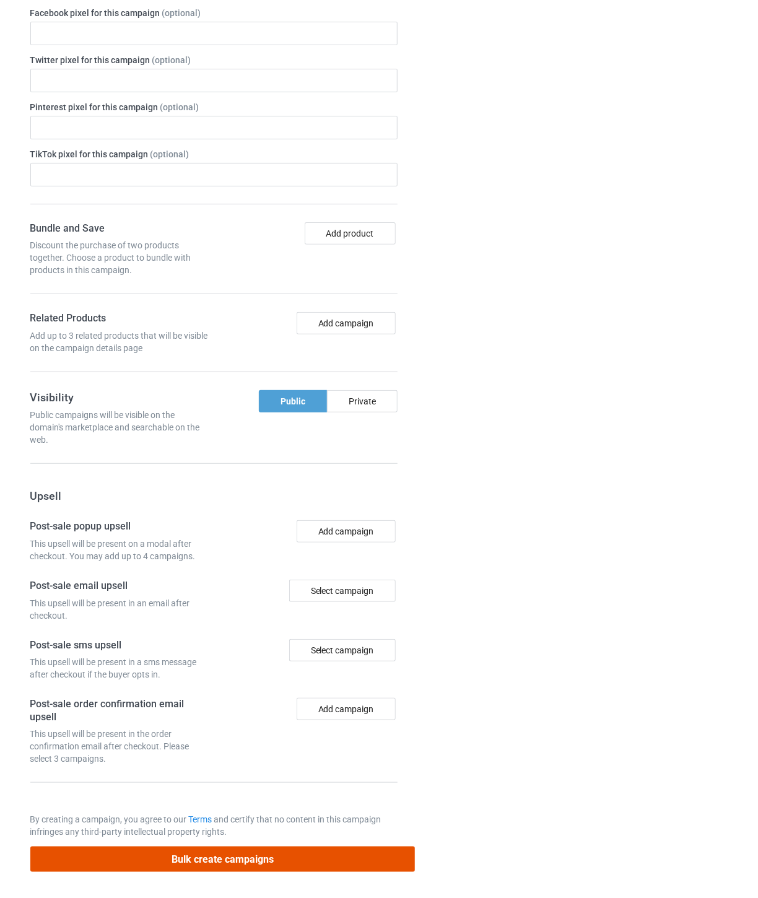
click at [350, 853] on button "Bulk create campaigns" at bounding box center [222, 859] width 385 height 25
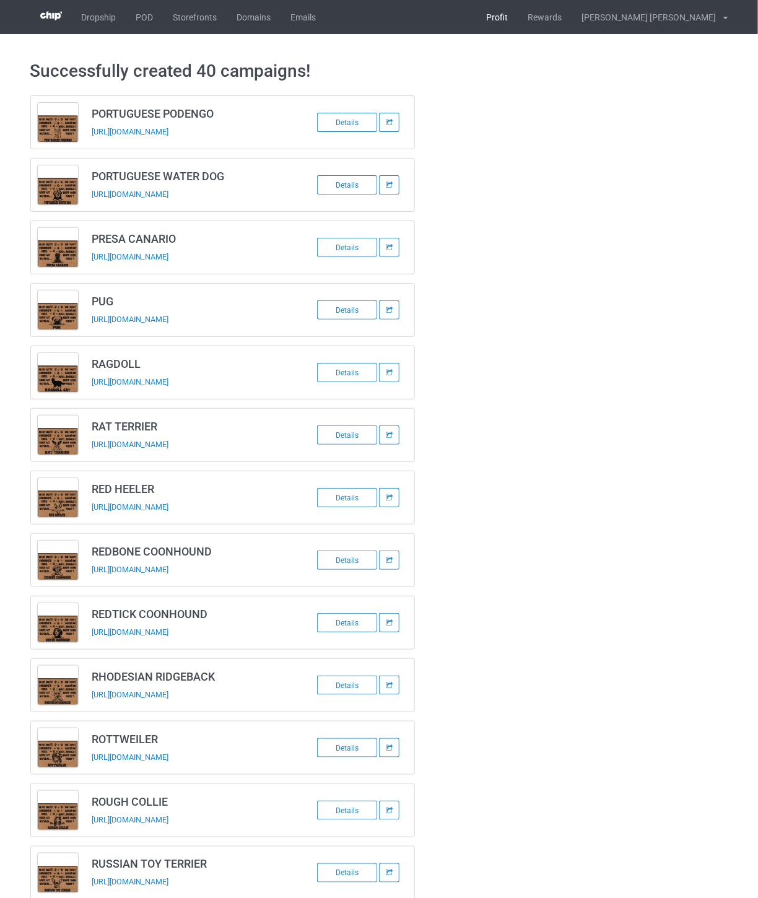
click at [519, 22] on link "Profit" at bounding box center [498, 17] width 42 height 34
